Goal: Obtain resource: Obtain resource

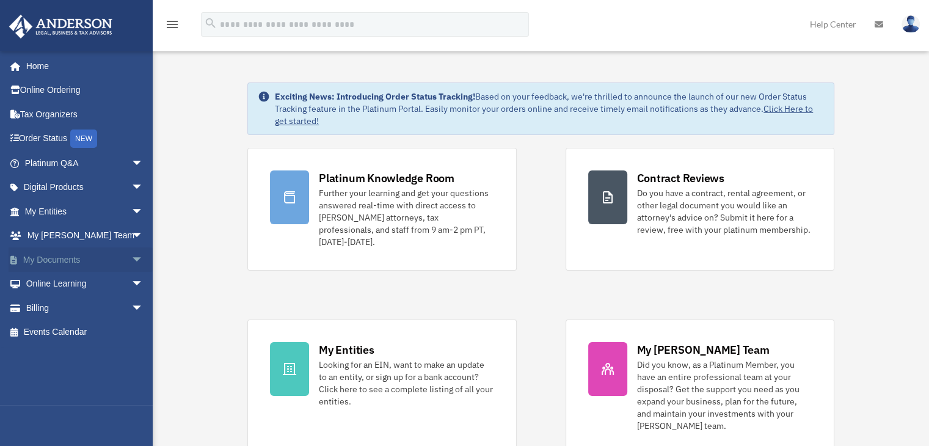
click at [131, 258] on span "arrow_drop_down" at bounding box center [143, 259] width 24 height 25
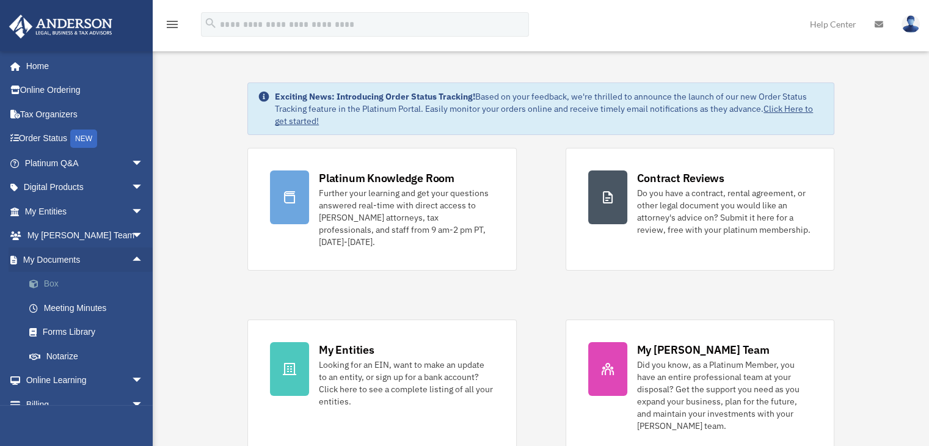
click at [48, 284] on link "Box" at bounding box center [89, 284] width 145 height 24
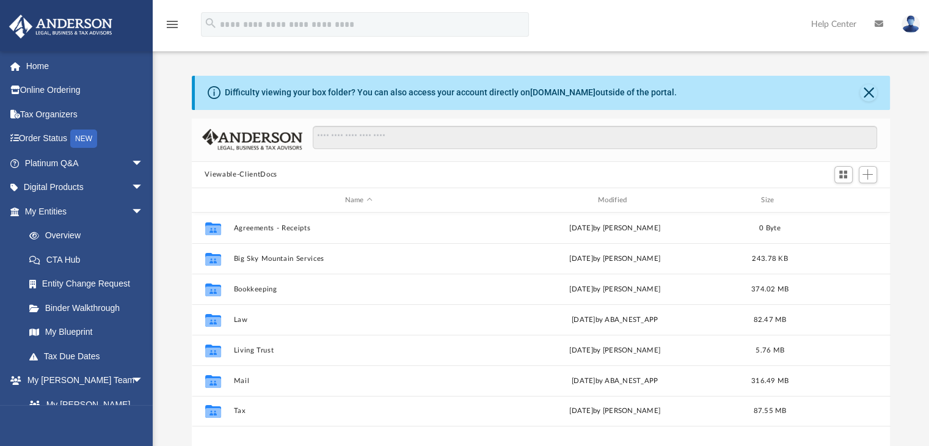
scroll to position [268, 689]
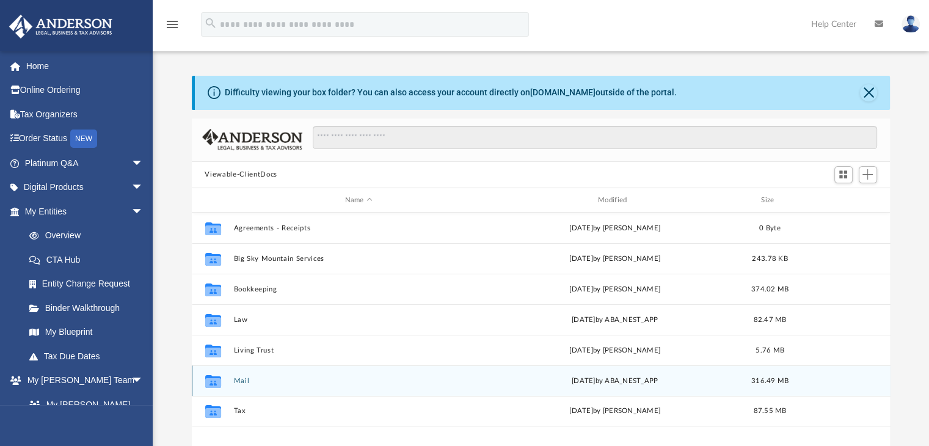
click at [241, 380] on button "Mail" at bounding box center [358, 381] width 250 height 8
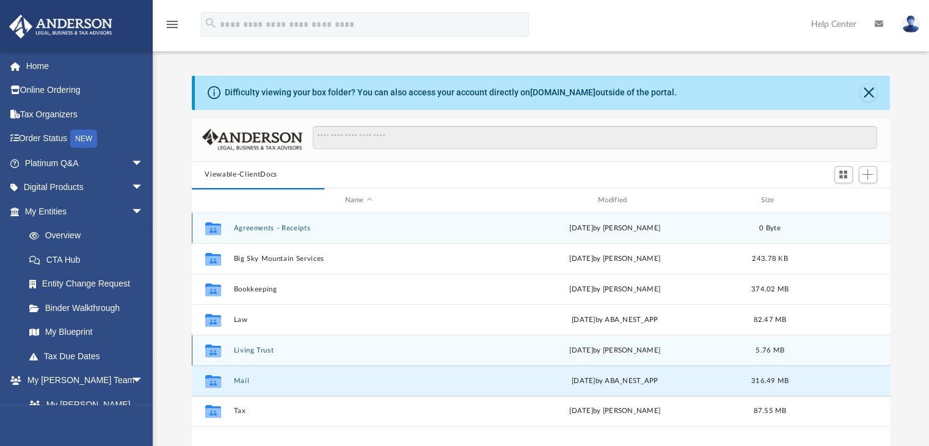
scroll to position [230, 689]
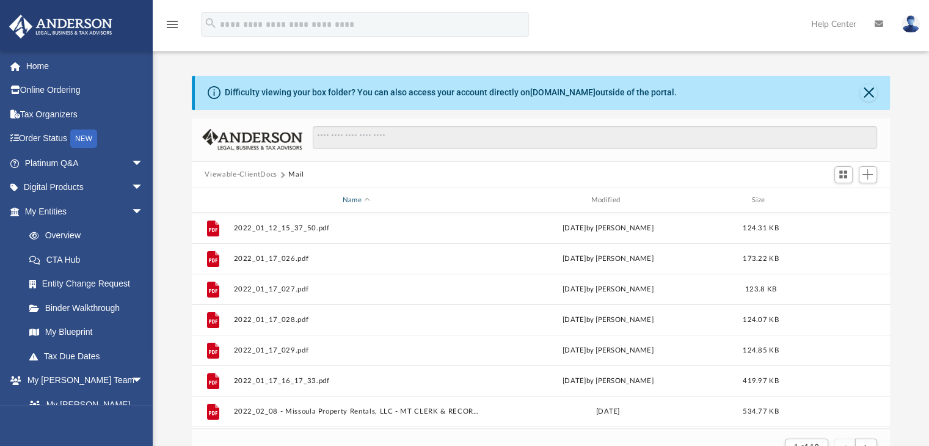
click at [351, 197] on div "Name" at bounding box center [356, 200] width 246 height 11
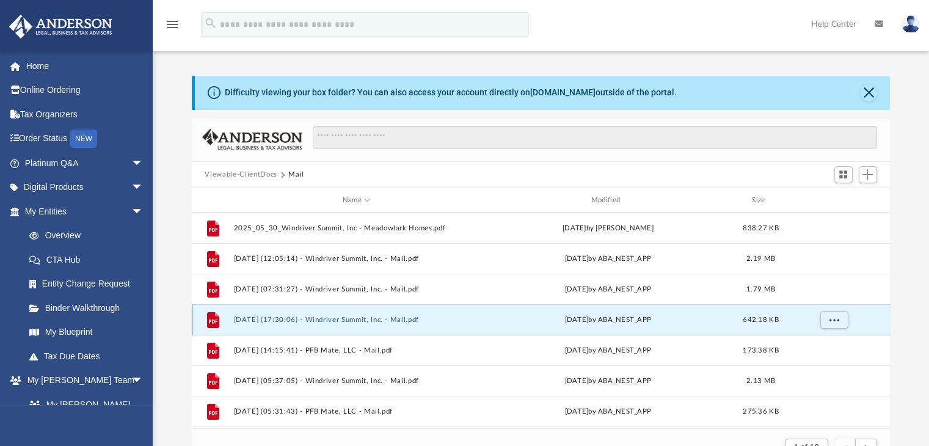
click at [361, 321] on button "[DATE] (17:30:06) - Windriver Summit, Inc. - Mail.pdf" at bounding box center [356, 320] width 246 height 8
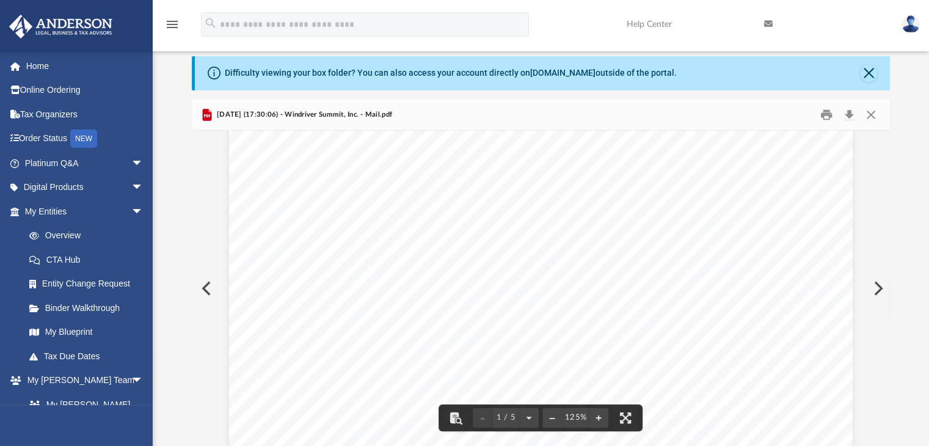
scroll to position [0, 0]
click at [205, 291] on button "Preview" at bounding box center [205, 288] width 27 height 34
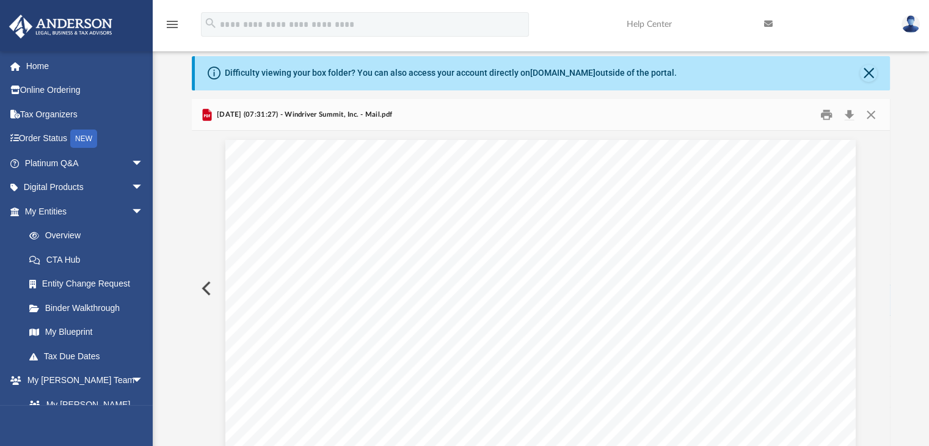
click at [205, 291] on button "Preview" at bounding box center [205, 288] width 27 height 34
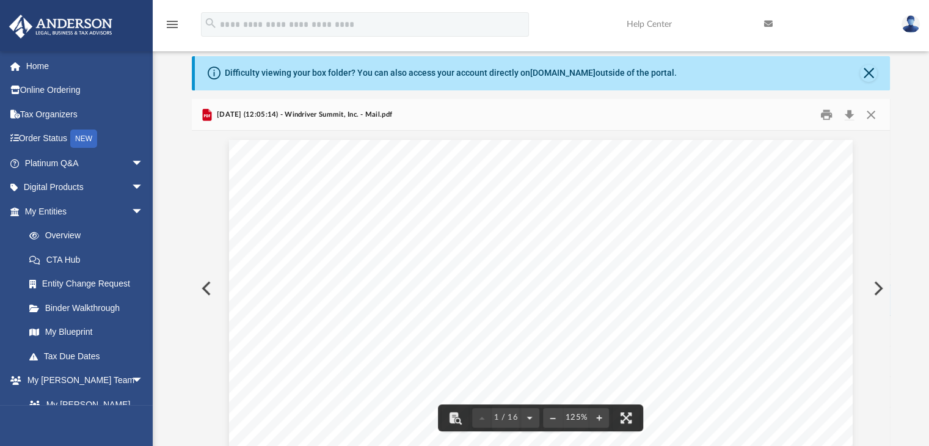
click at [882, 289] on button "Preview" at bounding box center [876, 288] width 27 height 34
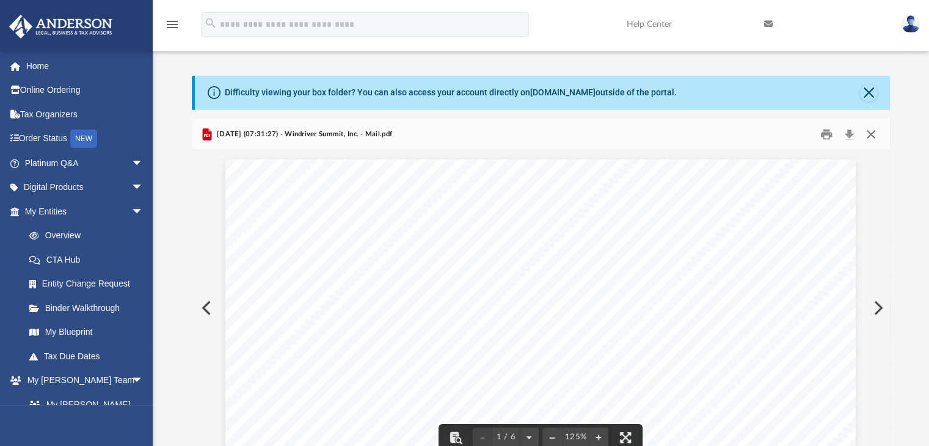
click at [868, 135] on button "Close" at bounding box center [871, 134] width 22 height 19
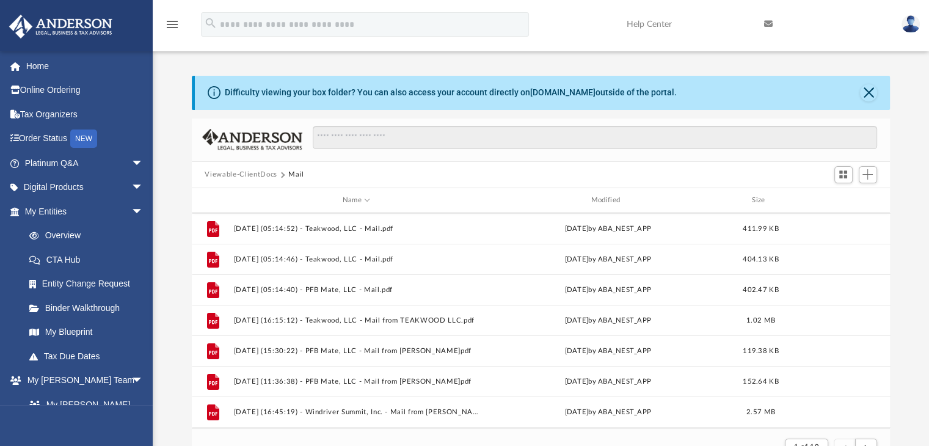
scroll to position [305, 0]
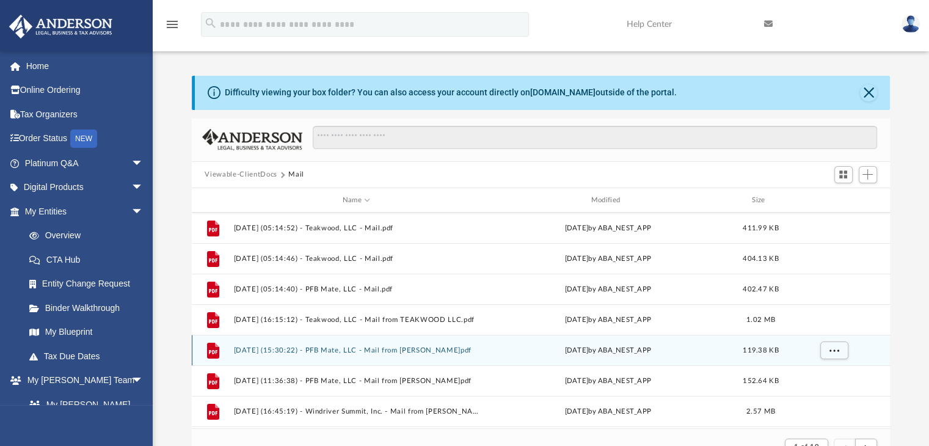
click at [382, 351] on button "2025.07.24 (15:30:22) - PFB Mate, LLC - Mail from Carrie B.pdf" at bounding box center [356, 350] width 246 height 8
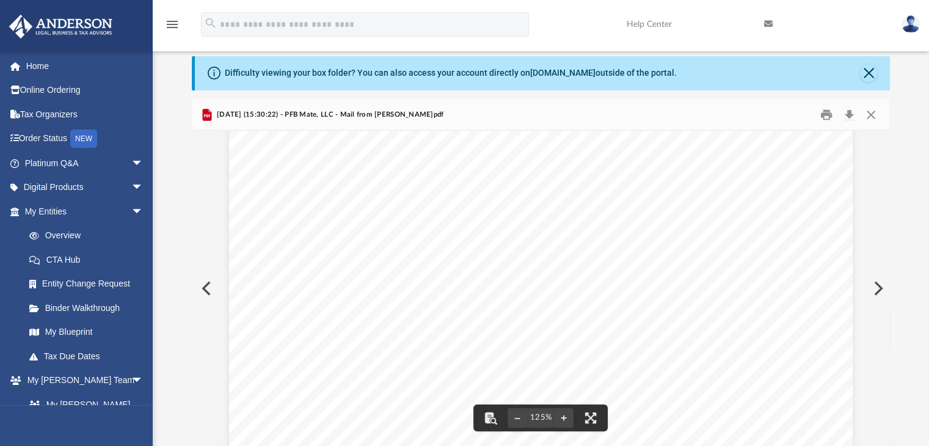
scroll to position [183, 0]
click at [879, 289] on button "Preview" at bounding box center [876, 288] width 27 height 34
drag, startPoint x: 874, startPoint y: 116, endPoint x: 819, endPoint y: 170, distance: 76.9
click at [874, 117] on button "Close" at bounding box center [871, 114] width 22 height 19
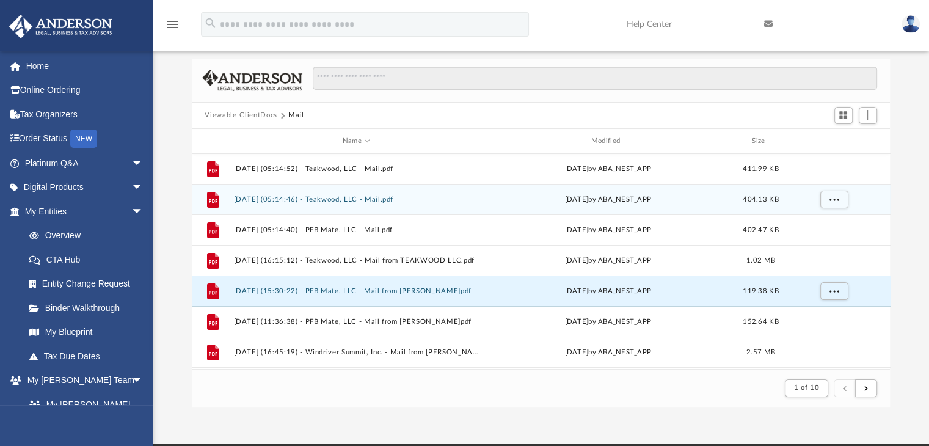
scroll to position [81, 0]
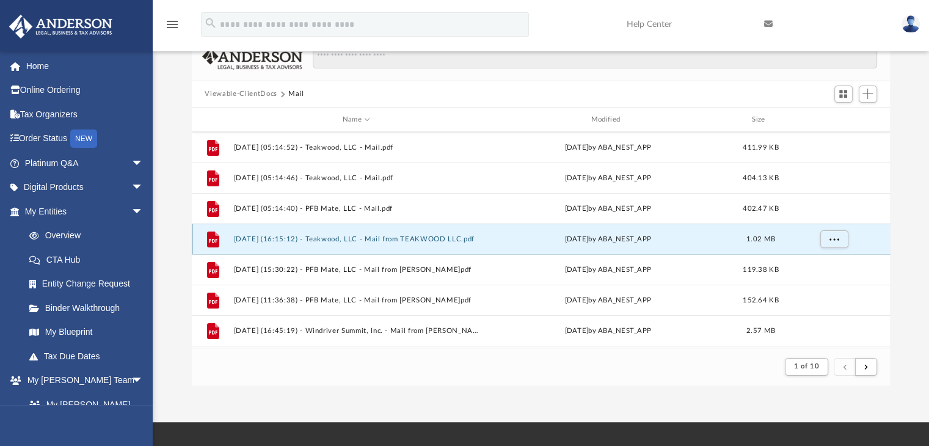
click at [404, 236] on button "2025.08.04 (16:15:12) - Teakwood, LLC - Mail from TEAKWOOD LLC.pdf" at bounding box center [356, 239] width 246 height 8
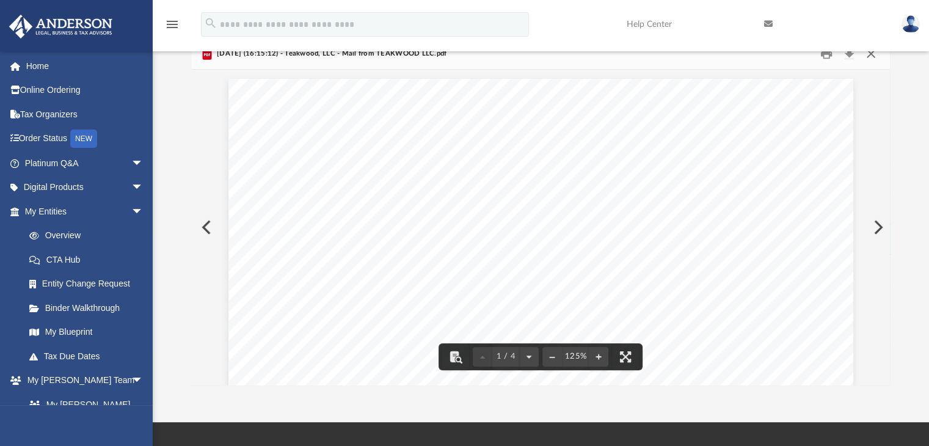
click at [870, 56] on button "Close" at bounding box center [871, 53] width 22 height 19
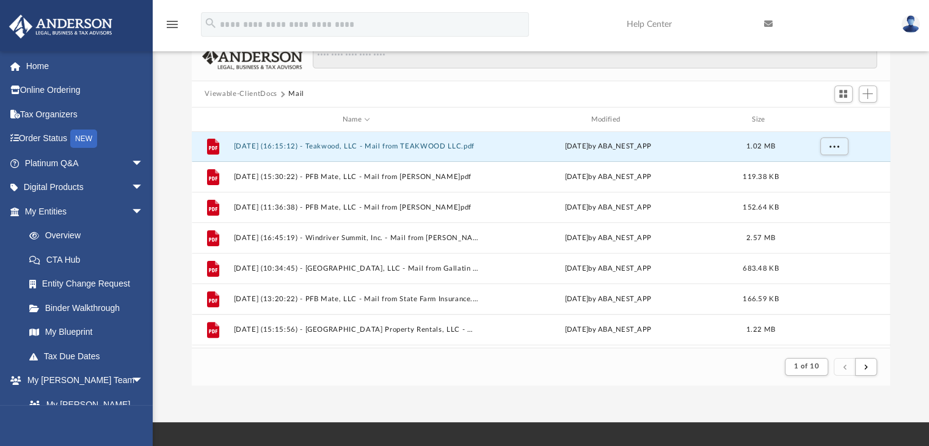
scroll to position [427, 0]
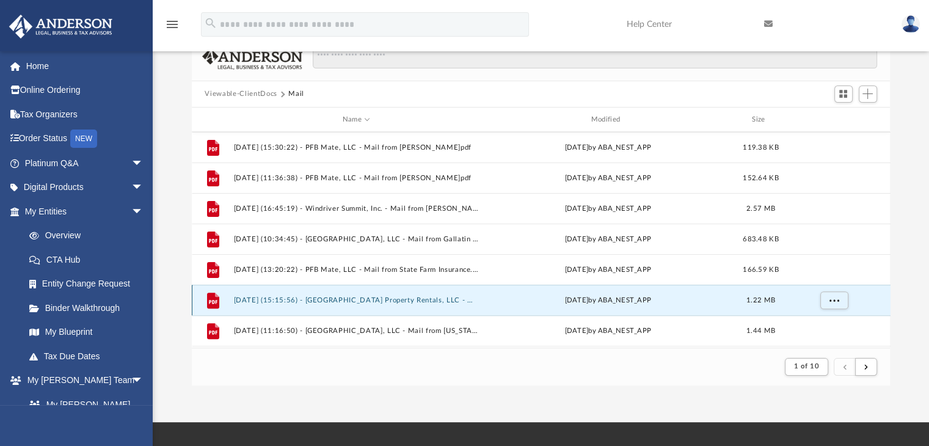
click at [429, 297] on button "2025.07.16 (15:15:56) - Missoula Property Rentals, LLC - Mail from Montana Depa…" at bounding box center [356, 300] width 246 height 8
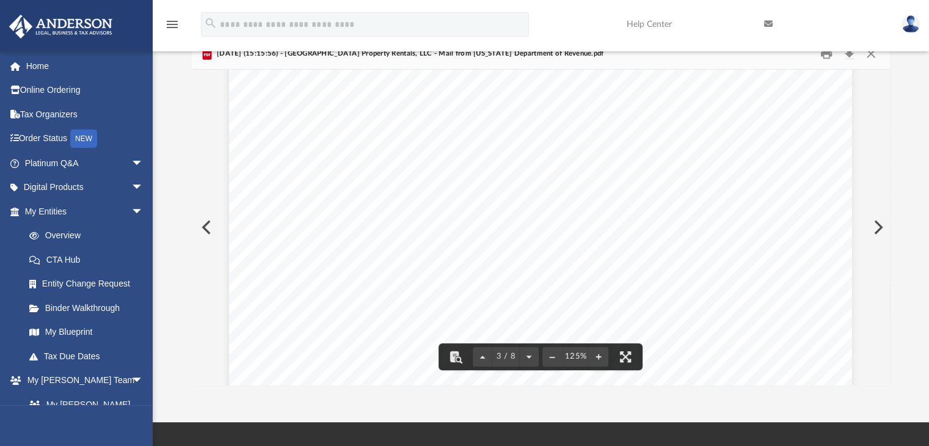
scroll to position [2008, 0]
click at [868, 54] on button "Close" at bounding box center [871, 53] width 22 height 19
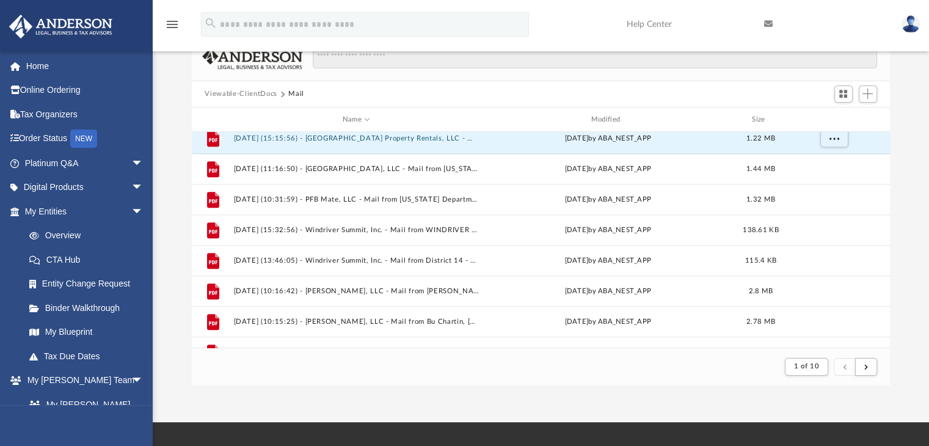
scroll to position [611, 0]
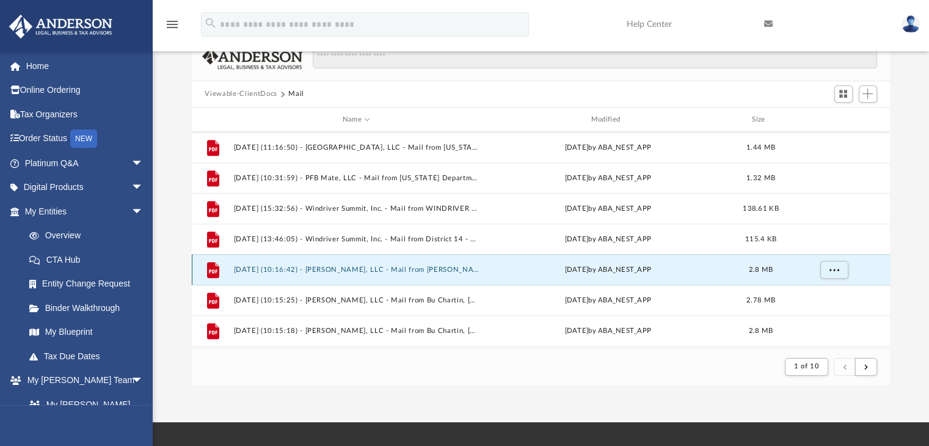
click at [442, 269] on button "2025.07.08 (10:16:42) - TYG Winnie, LLC - Mail from Bill Clayton.pdf" at bounding box center [356, 270] width 246 height 8
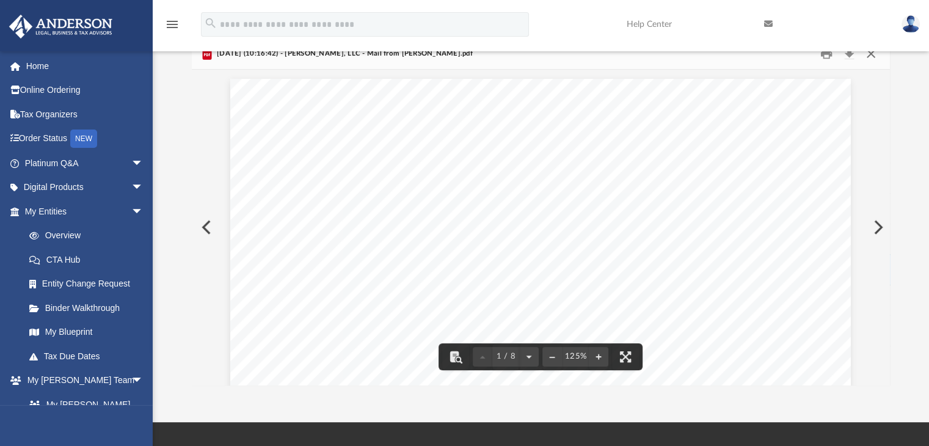
click at [871, 53] on button "Close" at bounding box center [871, 53] width 22 height 19
